Goal: Obtain resource: Download file/media

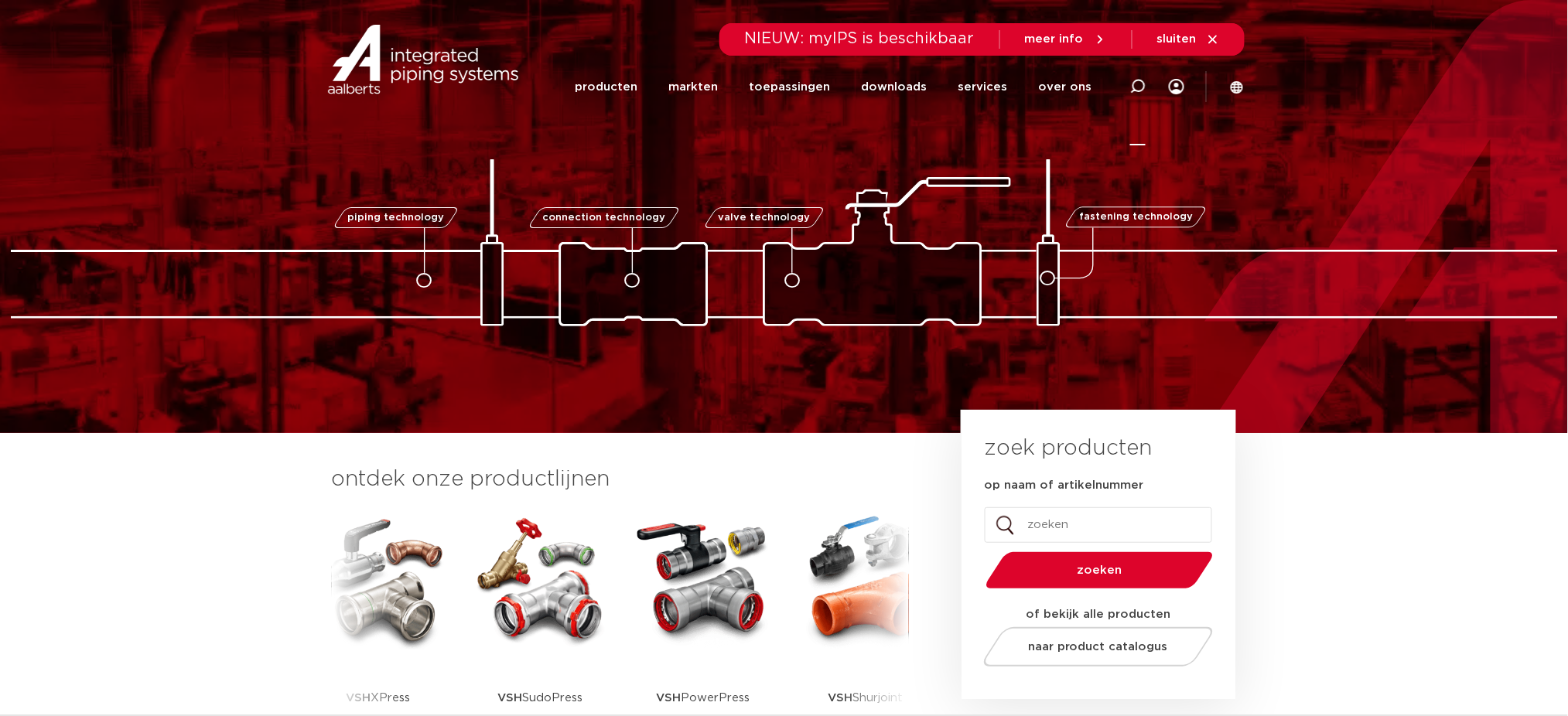
click at [1141, 83] on icon at bounding box center [1137, 86] width 15 height 15
type input "inregel"
click button "Zoeken" at bounding box center [0, 0] width 0 height 0
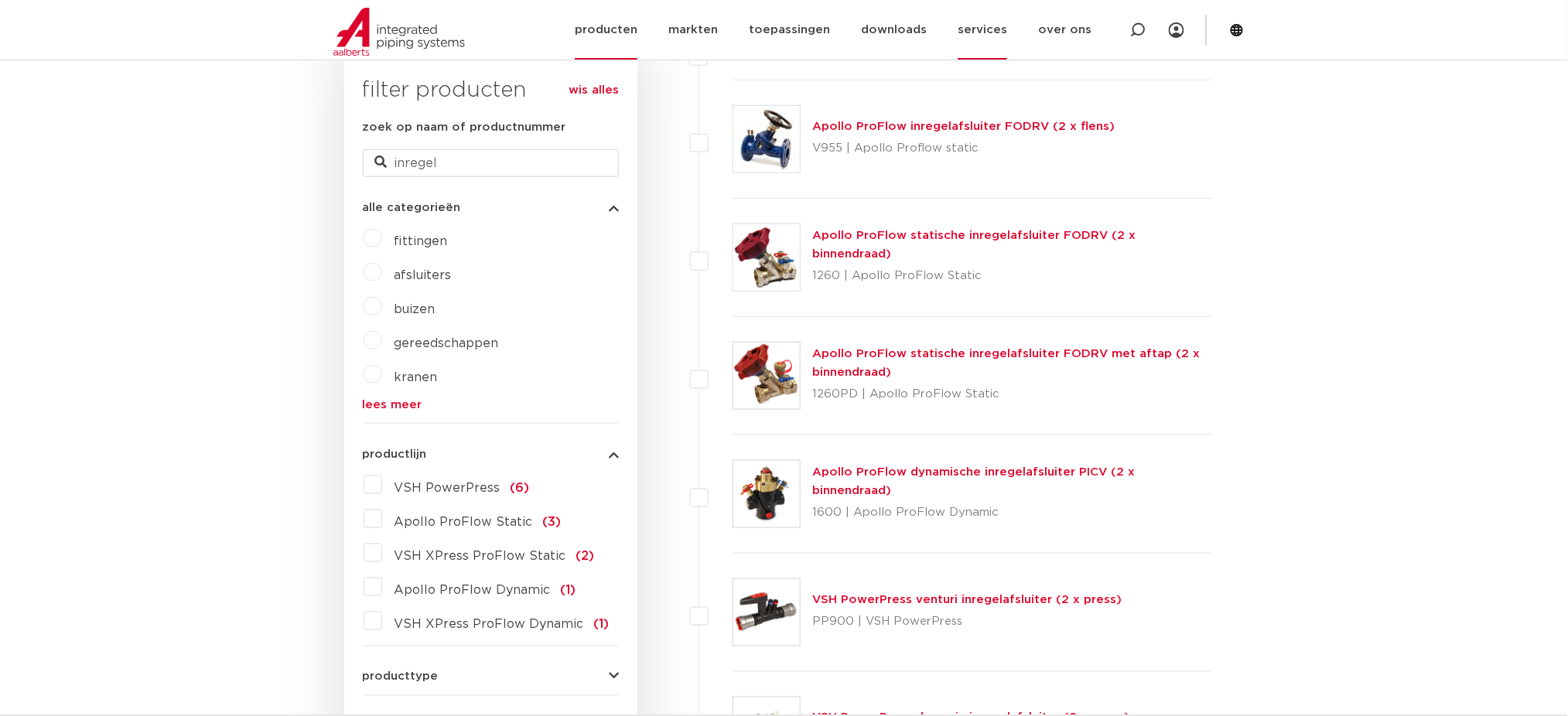
click at [973, 21] on link "services" at bounding box center [982, 30] width 50 height 60
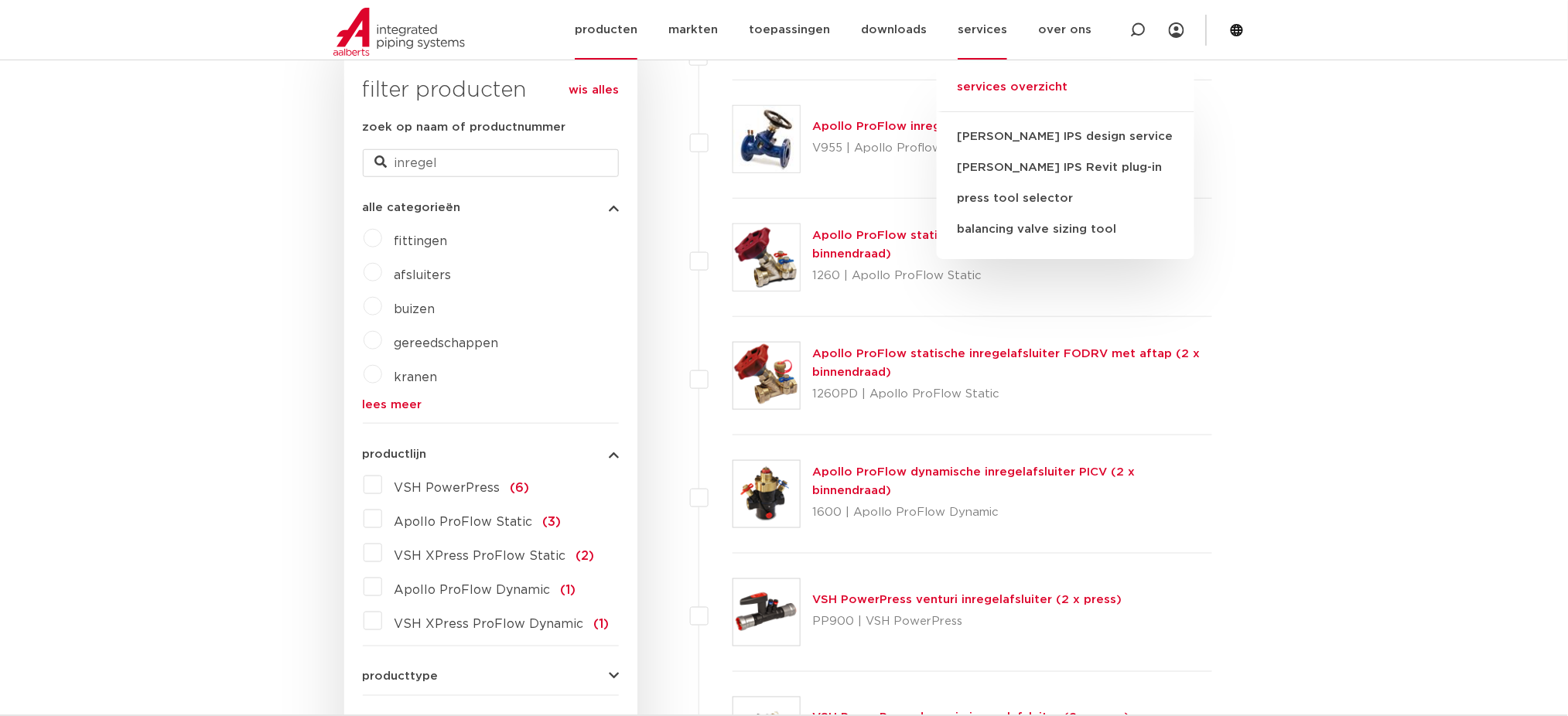
click at [1023, 84] on link "services overzicht" at bounding box center [1066, 95] width 258 height 34
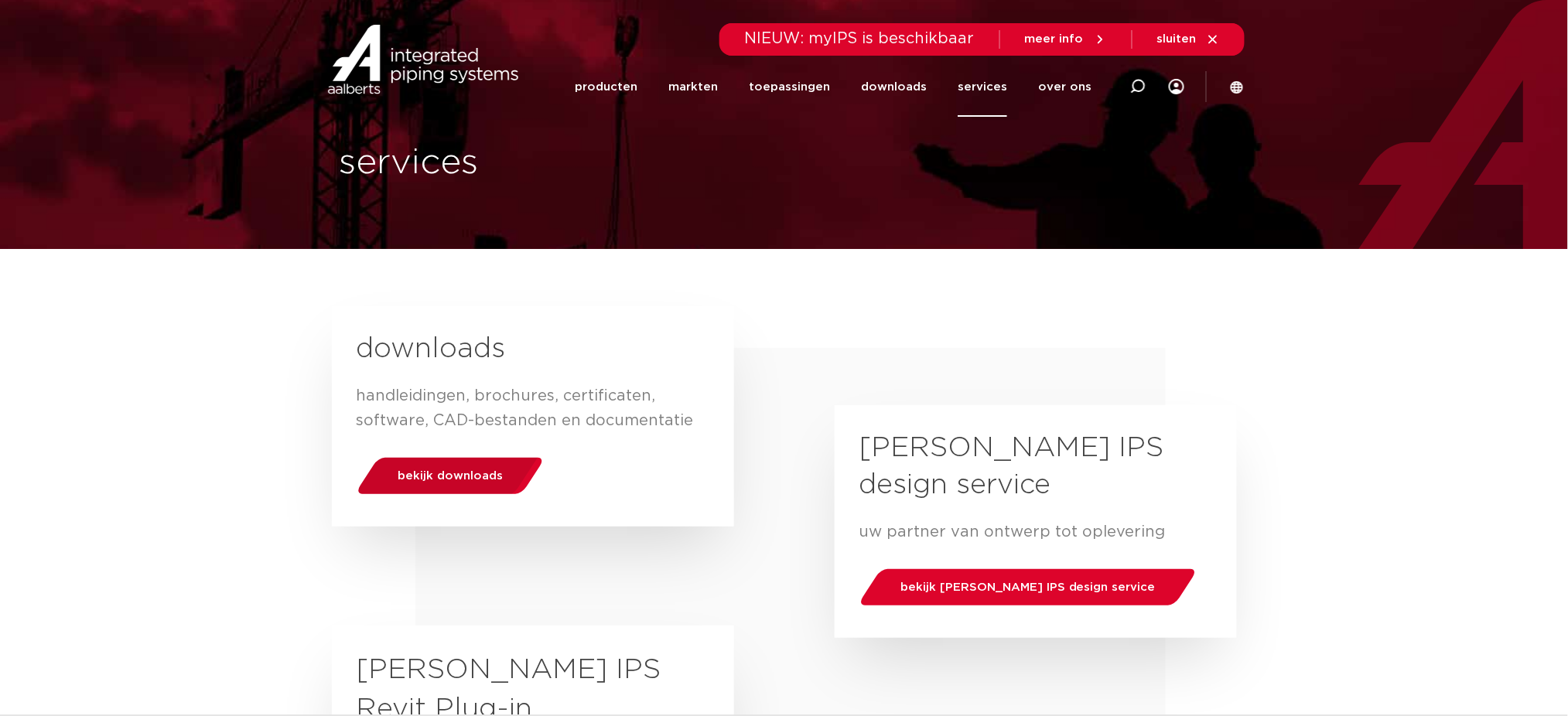
click at [513, 474] on div "bekijk downloads" at bounding box center [450, 476] width 198 height 40
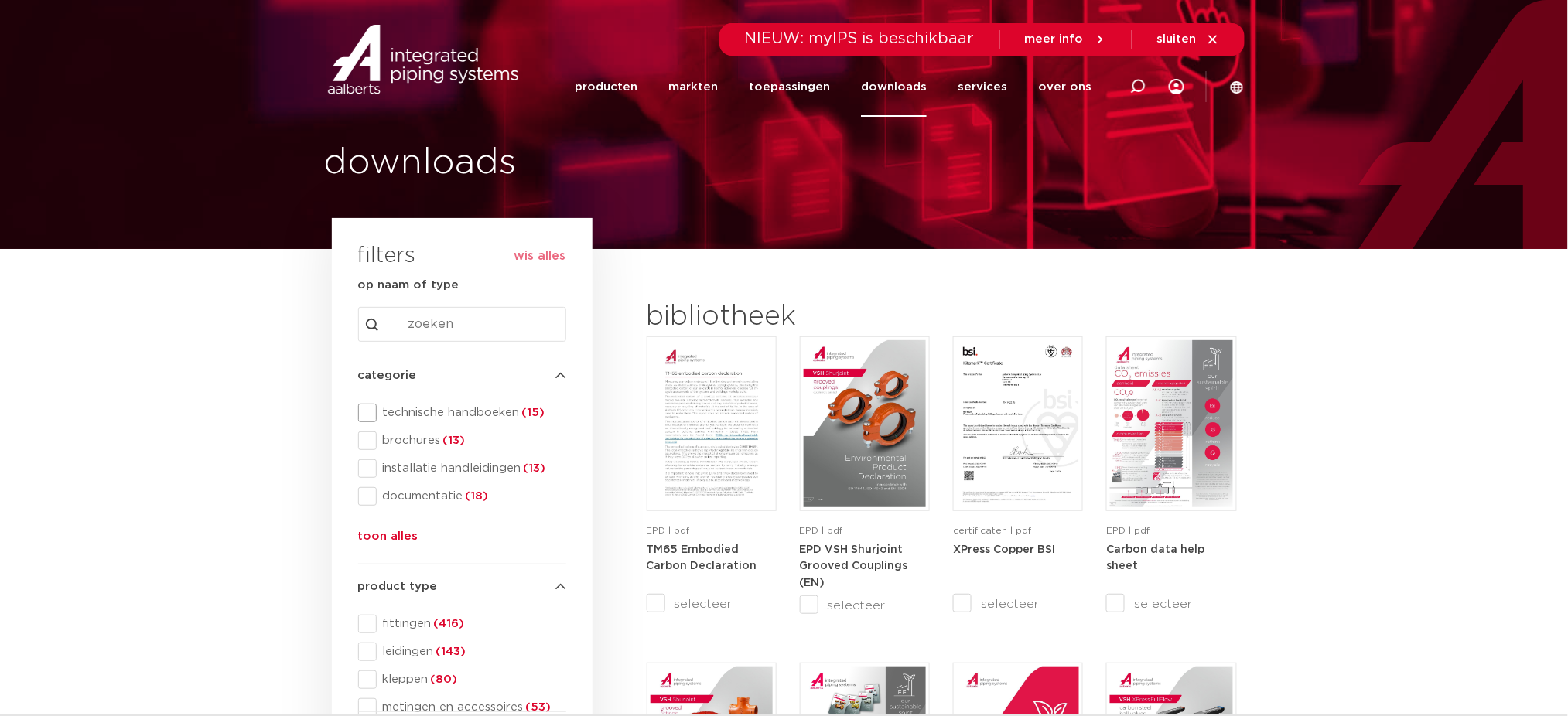
click at [524, 417] on span "(15)" at bounding box center [532, 412] width 25 height 12
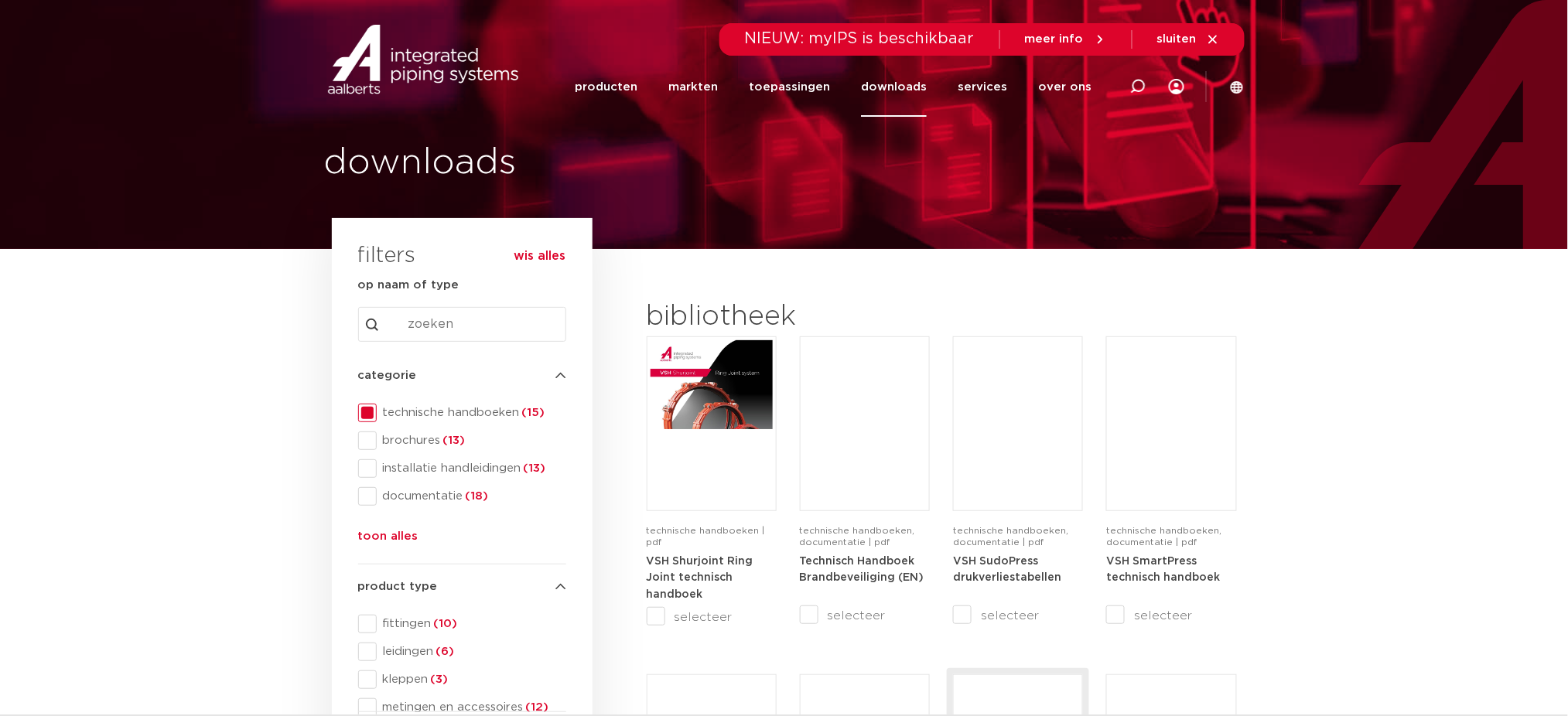
scroll to position [412, 0]
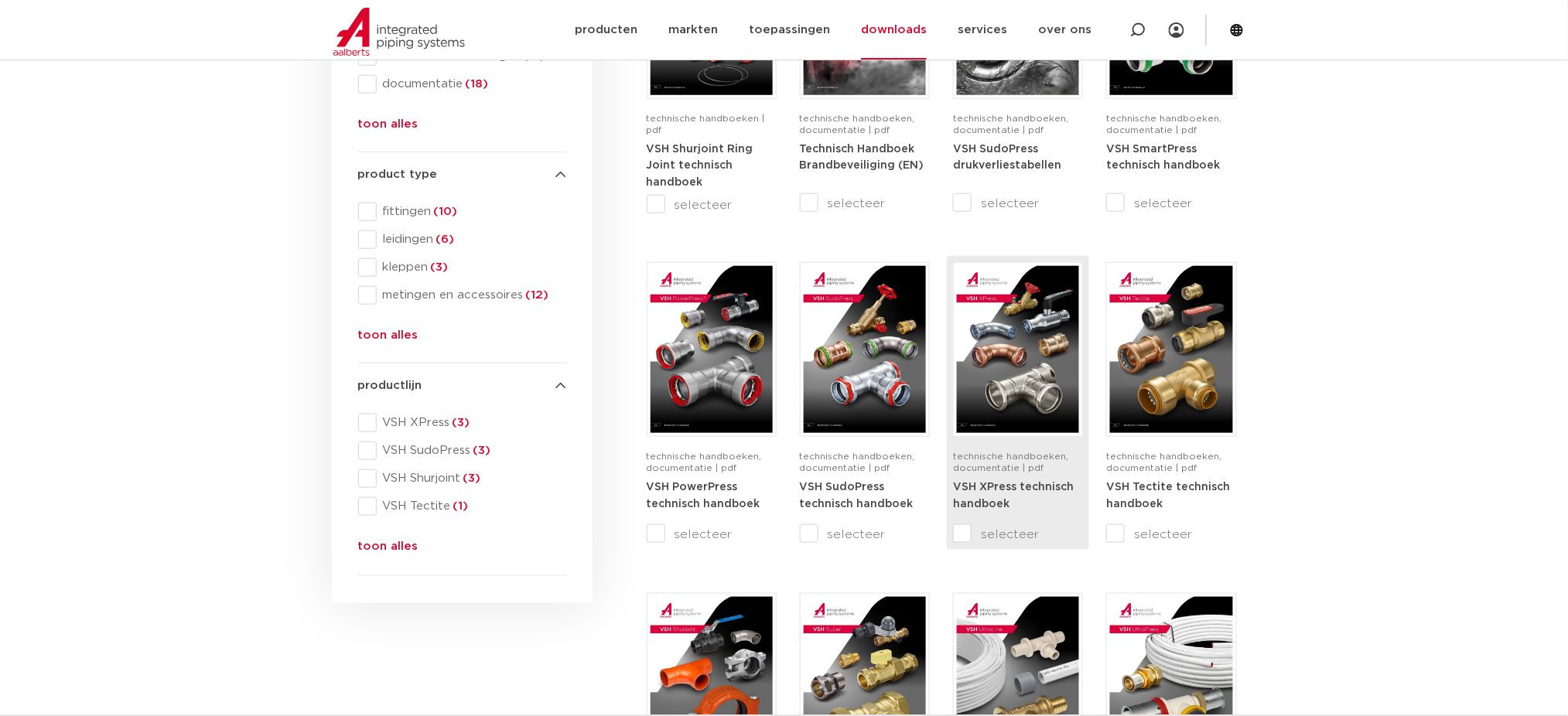
click at [1011, 388] on img at bounding box center [1018, 349] width 122 height 167
